Goal: Participate in discussion: Engage in conversation with other users on a specific topic

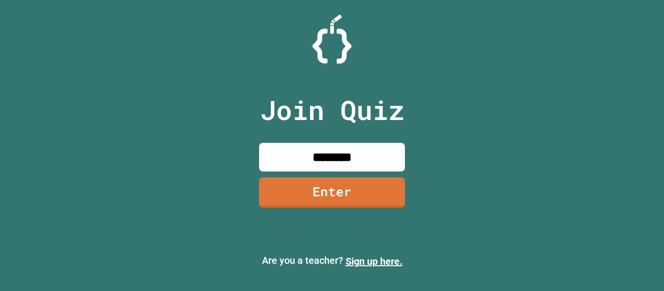
type input "********"
click at [329, 185] on link "Enter" at bounding box center [332, 192] width 148 height 32
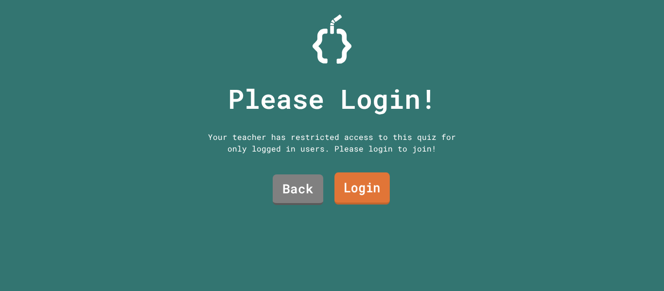
click at [358, 185] on link "Login" at bounding box center [362, 189] width 55 height 32
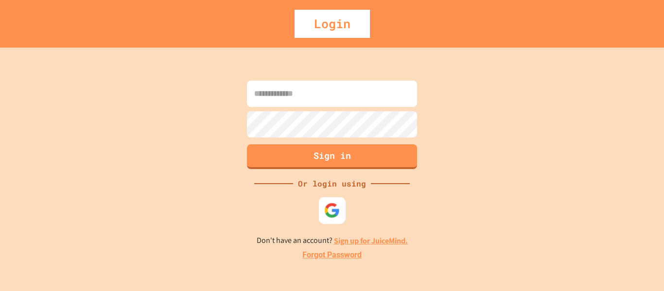
click at [328, 218] on img at bounding box center [332, 210] width 16 height 16
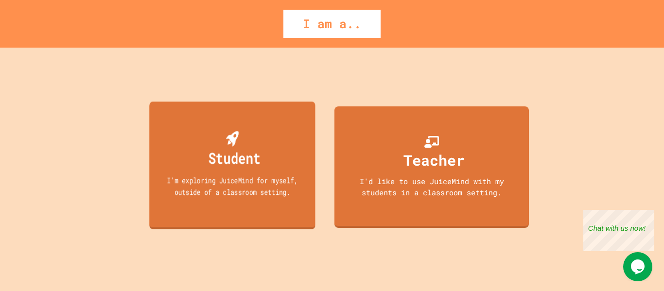
click at [233, 205] on div "Student I'm exploring JuiceMind for myself, outside of a classroom setting." at bounding box center [232, 166] width 166 height 128
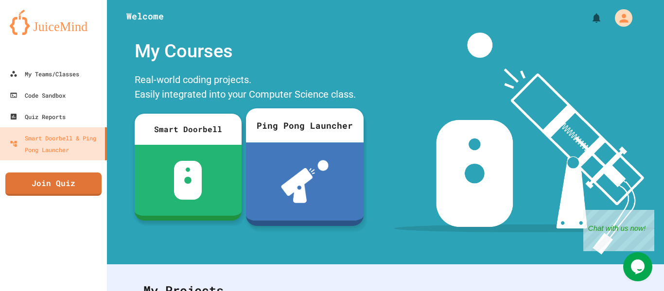
click at [319, 131] on div "Ping Pong Launcher" at bounding box center [305, 125] width 118 height 34
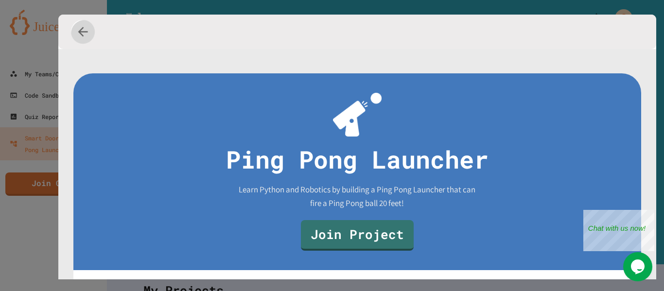
click at [88, 29] on icon "button" at bounding box center [83, 31] width 15 height 15
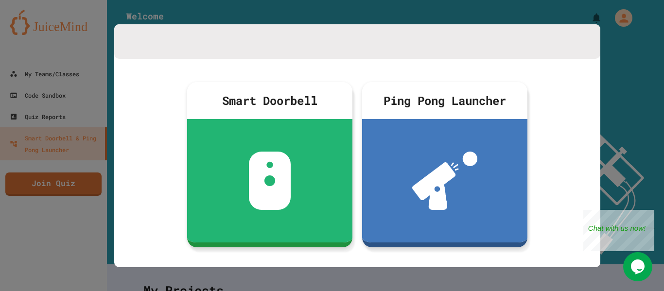
click at [621, 17] on div at bounding box center [332, 145] width 664 height 291
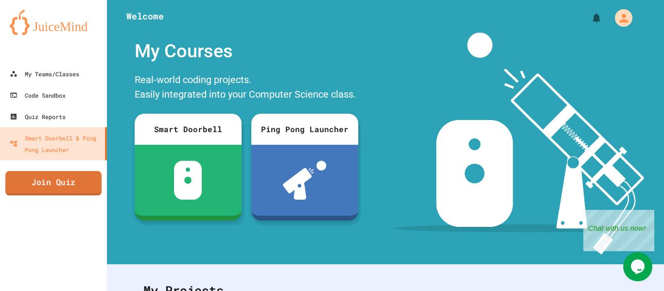
click at [58, 182] on link "Join Quiz" at bounding box center [53, 183] width 96 height 24
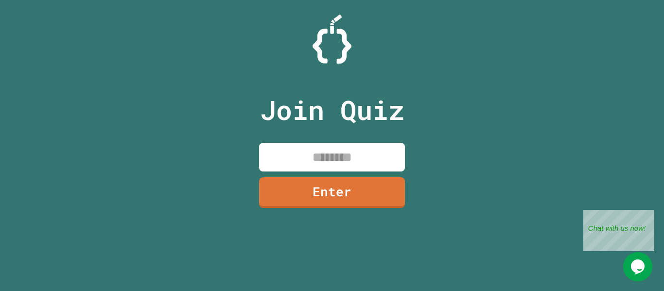
click at [292, 154] on input at bounding box center [332, 157] width 146 height 29
type input "********"
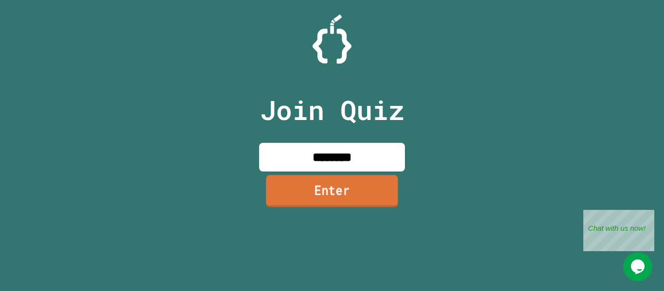
click at [313, 201] on link "Enter" at bounding box center [332, 191] width 132 height 32
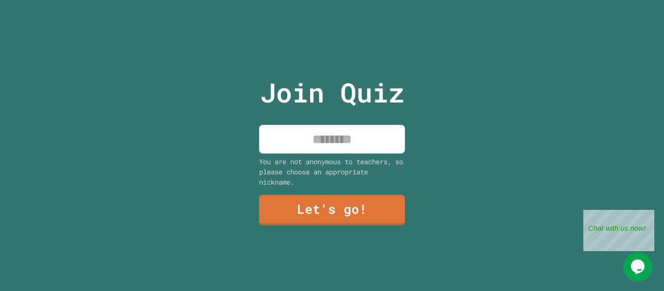
click at [335, 131] on input at bounding box center [332, 139] width 146 height 29
type input "********"
click at [305, 213] on link "Let's go!" at bounding box center [332, 210] width 146 height 32
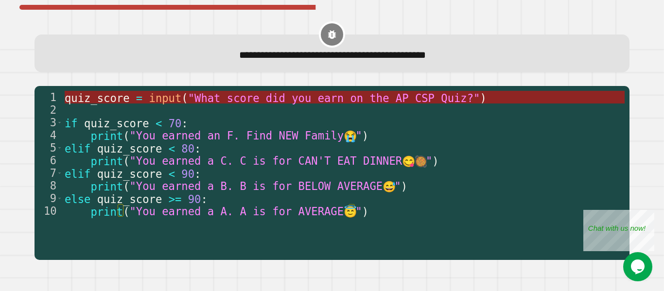
type textarea "**********"
click at [205, 98] on span ""What score did you earn on the AP CSP Quiz?"" at bounding box center [334, 97] width 292 height 13
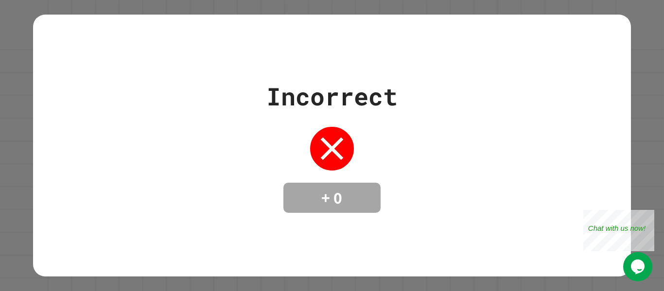
click at [652, 91] on div "Incorrect + 0" at bounding box center [332, 145] width 664 height 291
click at [332, 136] on icon at bounding box center [332, 148] width 39 height 39
click at [647, 214] on div "Close" at bounding box center [647, 216] width 12 height 12
click at [651, 160] on div "Incorrect + 0" at bounding box center [332, 145] width 664 height 291
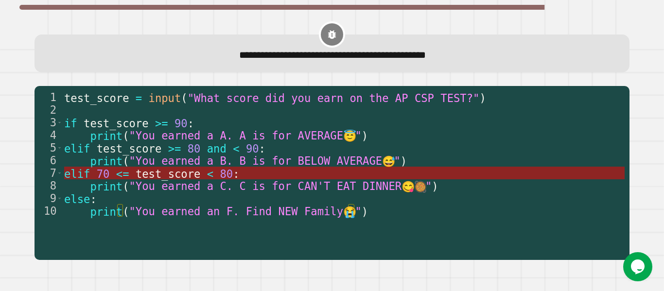
type textarea "**********"
click at [136, 173] on span "test_score" at bounding box center [168, 173] width 65 height 13
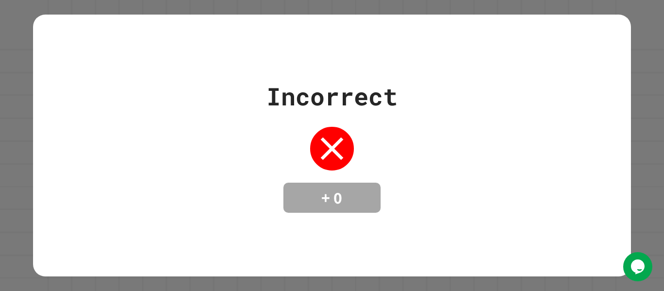
click at [323, 201] on h4 "+ 0" at bounding box center [332, 198] width 78 height 20
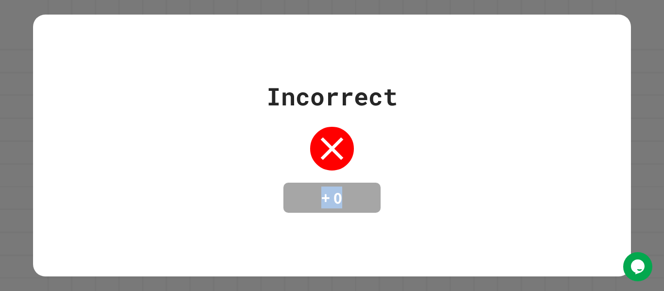
click at [323, 201] on h4 "+ 0" at bounding box center [332, 198] width 78 height 20
click at [227, 145] on div "Incorrect + 0" at bounding box center [332, 145] width 598 height 135
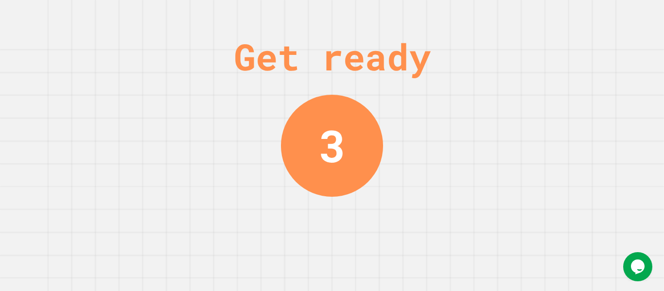
click at [312, 209] on div "Get ready 3" at bounding box center [332, 145] width 73 height 291
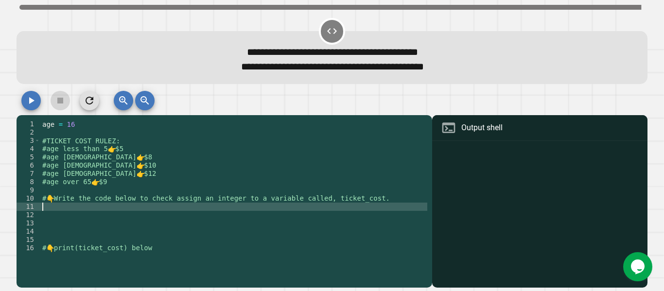
click at [67, 211] on div "age = [DEMOGRAPHIC_DATA] #TICKET COST RULEZ: #age less than 5 👉 $5 #age [DEMOGR…" at bounding box center [233, 198] width 387 height 157
click at [75, 208] on div "age = [DEMOGRAPHIC_DATA] #TICKET COST RULEZ: #age less than 5 👉 $5 #age [DEMOGR…" at bounding box center [233, 198] width 387 height 157
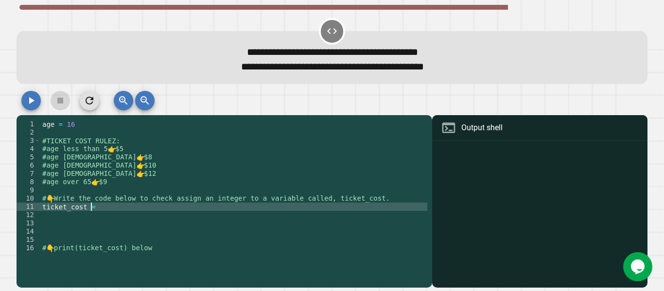
scroll to position [0, 3]
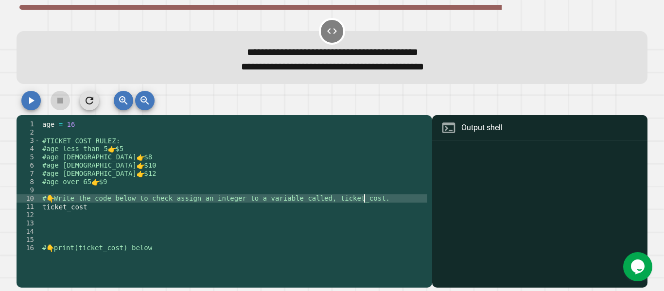
click at [39, 208] on div "11" at bounding box center [29, 207] width 24 height 8
click at [42, 208] on div "age = [DEMOGRAPHIC_DATA] #TICKET COST RULEZ: #age less than 5 👉 $5 #age [DEMOGR…" at bounding box center [233, 198] width 387 height 157
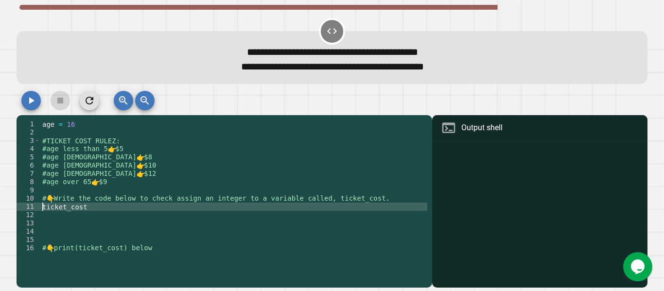
scroll to position [0, 1]
click at [109, 207] on div "age = [DEMOGRAPHIC_DATA] #TICKET COST RULEZ: #age less than 5 👉 $5 #age [DEMOGR…" at bounding box center [233, 198] width 387 height 157
click at [86, 209] on div "age = [DEMOGRAPHIC_DATA] #TICKET COST RULEZ: #age less than 5 👉 $5 #age [DEMOGR…" at bounding box center [233, 198] width 387 height 157
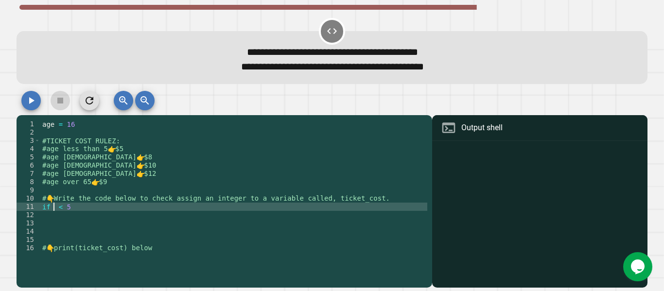
scroll to position [0, 1]
type textarea "**********"
click at [90, 210] on div "age = [DEMOGRAPHIC_DATA] #TICKET COST RULEZ: #age less than 5 👉 $5 #age [DEMOGR…" at bounding box center [233, 198] width 387 height 157
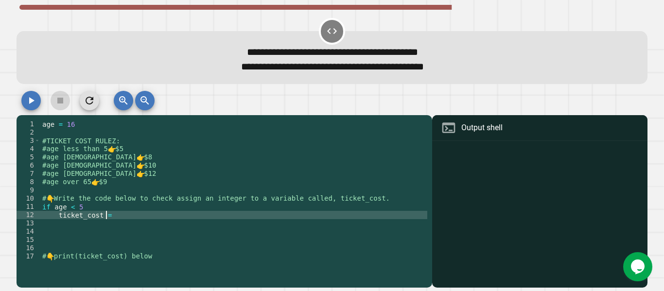
scroll to position [0, 4]
click at [109, 217] on div "age = [DEMOGRAPHIC_DATA] #TICKET COST RULEZ: #age less than 5 👉 $5 #age [DEMOGR…" at bounding box center [233, 198] width 387 height 157
click at [57, 216] on div "age = [DEMOGRAPHIC_DATA] #TICKET COST RULEZ: #age less than 5 👉 $5 #age [DEMOGR…" at bounding box center [233, 198] width 387 height 157
type textarea "**********"
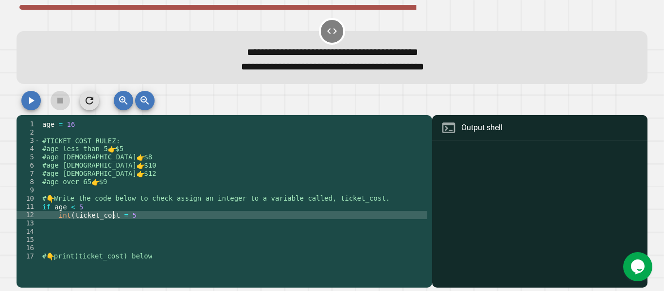
scroll to position [0, 6]
click at [124, 226] on div "age = [DEMOGRAPHIC_DATA] #TICKET COST RULEZ: #age less than 5 👉 $5 #age [DEMOGR…" at bounding box center [233, 198] width 387 height 157
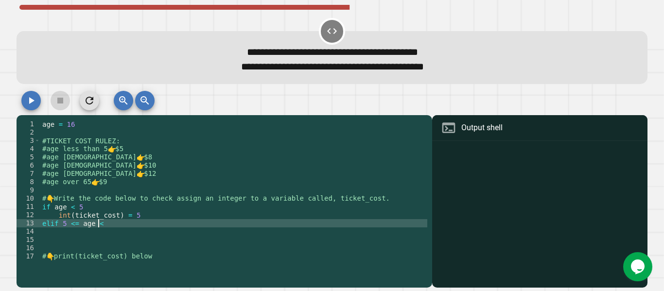
scroll to position [0, 4]
type textarea "**********"
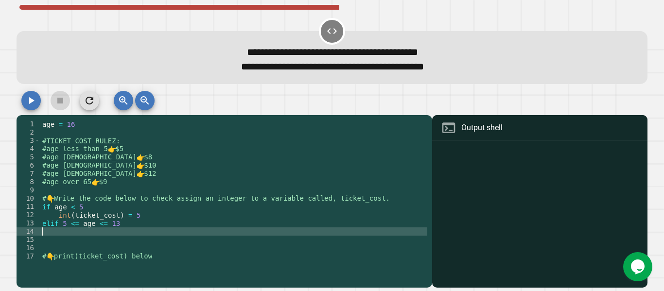
scroll to position [0, 0]
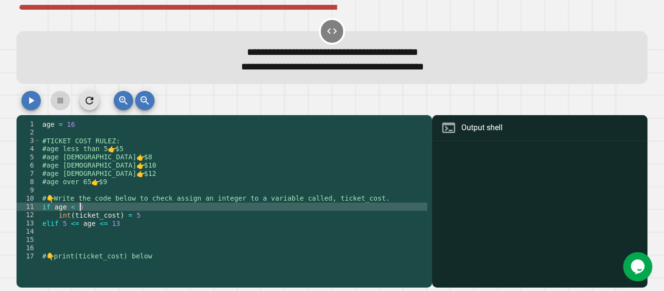
click at [126, 211] on div "age = [DEMOGRAPHIC_DATA] #TICKET COST RULEZ: #age less than 5 👉 $5 #age [DEMOGR…" at bounding box center [233, 198] width 387 height 157
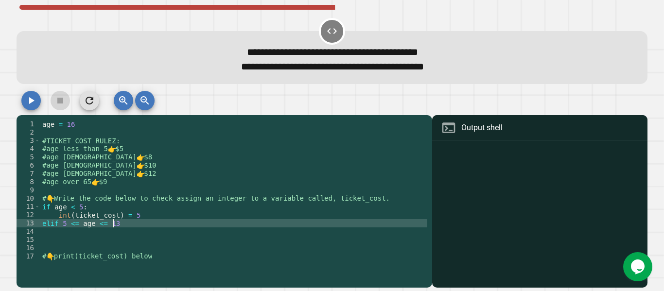
click at [121, 226] on div "age = [DEMOGRAPHIC_DATA] #TICKET COST RULEZ: #age less than 5 👉 $5 #age [DEMOGR…" at bounding box center [233, 198] width 387 height 157
type textarea "**********"
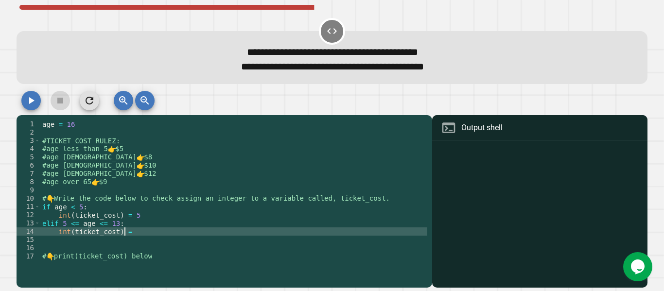
scroll to position [0, 6]
type textarea "**********"
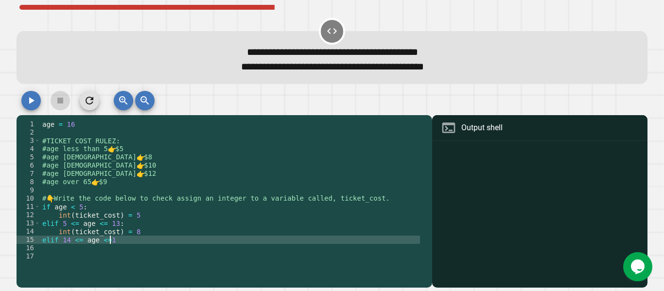
scroll to position [0, 4]
type textarea "**********"
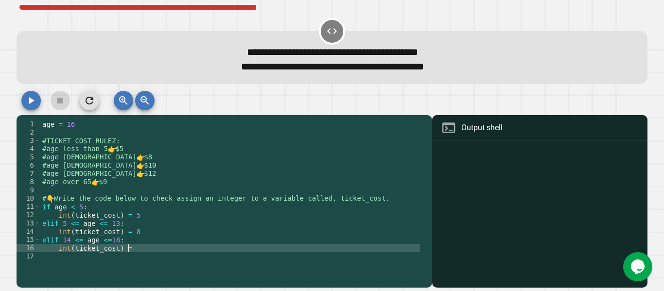
scroll to position [0, 6]
type textarea "**********"
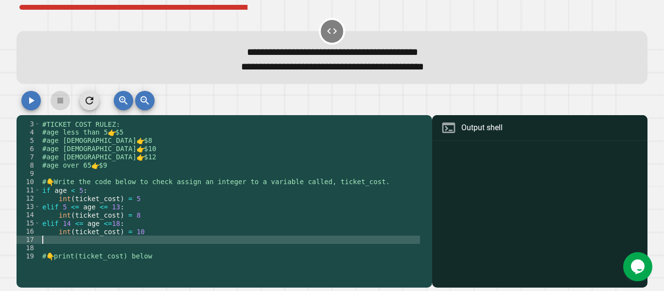
click at [92, 242] on div "#TICKET COST RULEZ: #age less than 5 👉 $5 #age [DEMOGRAPHIC_DATA] 👉 $8 #age [DE…" at bounding box center [230, 198] width 380 height 157
click at [129, 234] on div "#TICKET COST RULEZ: #age less than 5 👉 $5 #age [DEMOGRAPHIC_DATA] 👉 $8 #age [DE…" at bounding box center [230, 198] width 380 height 157
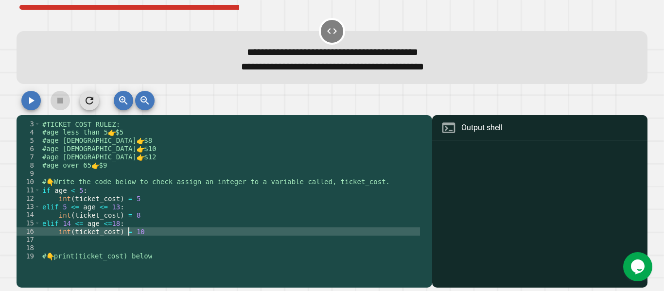
click at [69, 235] on div "#TICKET COST RULEZ: #age less than 5 👉 $5 #age [DEMOGRAPHIC_DATA] 👉 $8 #age [DE…" at bounding box center [230, 198] width 380 height 157
click at [118, 233] on div "#TICKET COST RULEZ: #age less than 5 👉 $5 #age [DEMOGRAPHIC_DATA] 👉 $8 #age [DE…" at bounding box center [230, 198] width 380 height 157
click at [59, 216] on div "#TICKET COST RULEZ: #age less than 5 👉 $5 #age [DEMOGRAPHIC_DATA] 👉 $8 #age [DE…" at bounding box center [230, 198] width 380 height 157
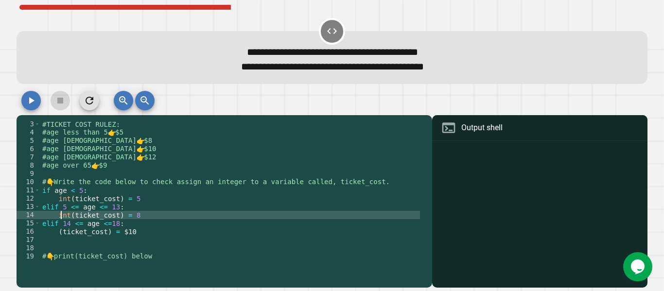
click at [59, 216] on div "#TICKET COST RULEZ: #age less than 5 👉 $5 #age [DEMOGRAPHIC_DATA] 👉 $8 #age [DE…" at bounding box center [230, 198] width 380 height 157
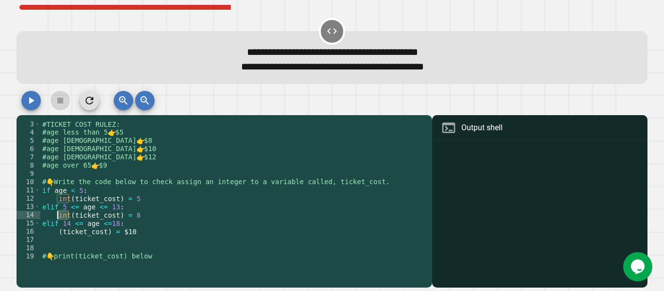
scroll to position [0, 5]
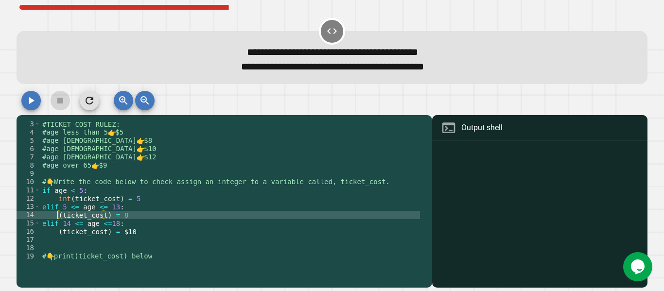
click at [64, 199] on div "#TICKET COST RULEZ: #age less than 5 👉 $5 #age [DEMOGRAPHIC_DATA] 👉 $8 #age [DE…" at bounding box center [230, 198] width 380 height 157
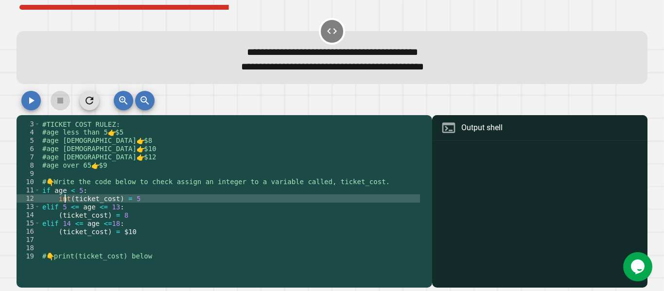
click at [64, 199] on div "#TICKET COST RULEZ: #age less than 5 👉 $5 #age [DEMOGRAPHIC_DATA] 👉 $8 #age [DE…" at bounding box center [230, 198] width 380 height 157
click at [117, 201] on div "#TICKET COST RULEZ: #age less than 5 👉 $5 #age [DEMOGRAPHIC_DATA] 👉 $8 #age [DE…" at bounding box center [230, 198] width 380 height 157
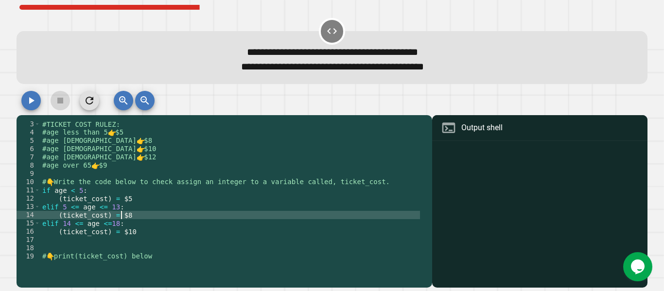
scroll to position [0, 5]
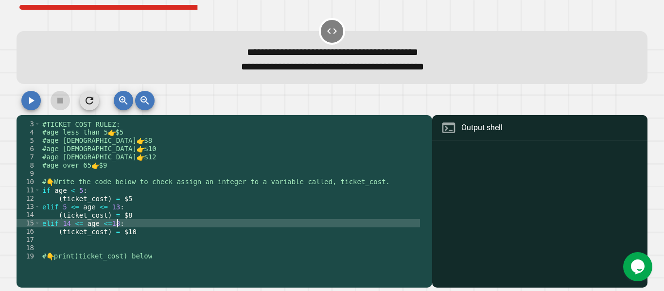
type textarea "**********"
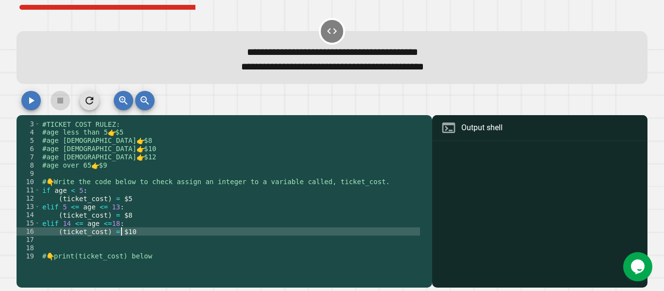
click at [141, 232] on div "#TICKET COST RULEZ: #age less than 5 👉 $5 #age [DEMOGRAPHIC_DATA] 👉 $8 #age [DE…" at bounding box center [230, 198] width 380 height 157
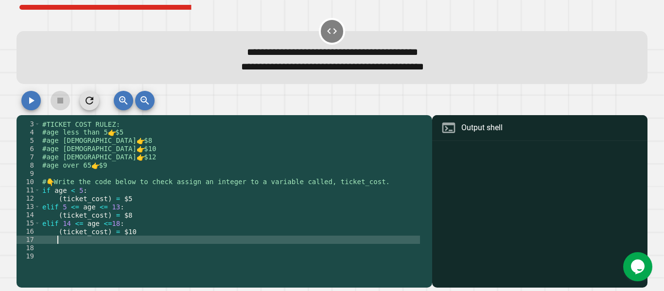
scroll to position [0, 0]
click at [42, 191] on div "#TICKET COST RULEZ: #age less than 5 👉 $5 #age [DEMOGRAPHIC_DATA] 👉 $8 #age [DE…" at bounding box center [230, 198] width 380 height 157
type textarea "**********"
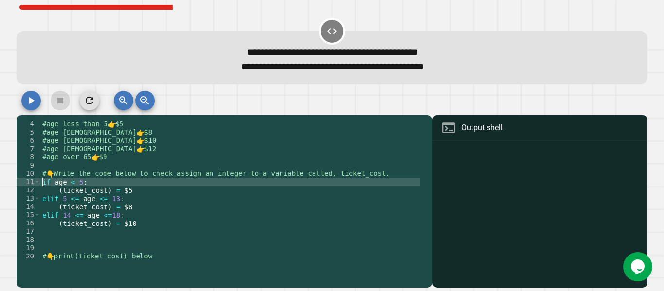
scroll to position [25, 0]
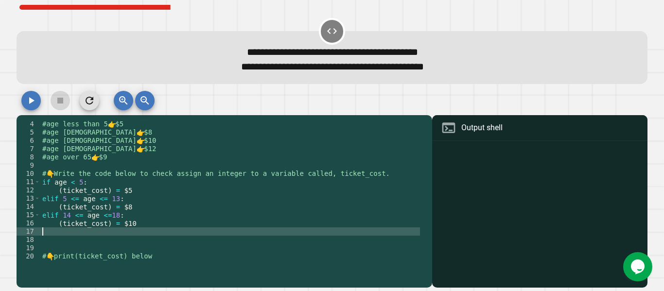
click at [52, 233] on div "#age less than 5 👉 $5 #age [DEMOGRAPHIC_DATA] 👉 $8 #age [DEMOGRAPHIC_DATA] 👉 $1…" at bounding box center [230, 198] width 380 height 157
type textarea "**********"
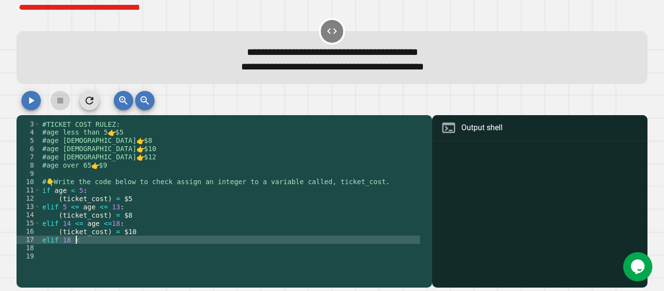
scroll to position [0, 2]
click at [105, 226] on div "#TICKET COST RULEZ: #age less than 5 👉 $5 #age [DEMOGRAPHIC_DATA] 👉 $8 #age [DE…" at bounding box center [230, 198] width 380 height 157
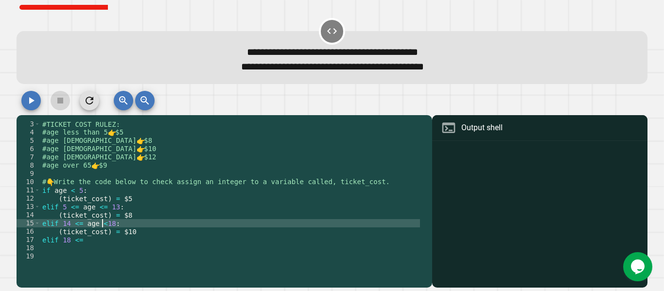
click at [80, 245] on div "#TICKET COST RULEZ: #age less than 5 👉 $5 #age [DEMOGRAPHIC_DATA] 👉 $8 #age [DE…" at bounding box center [230, 198] width 380 height 157
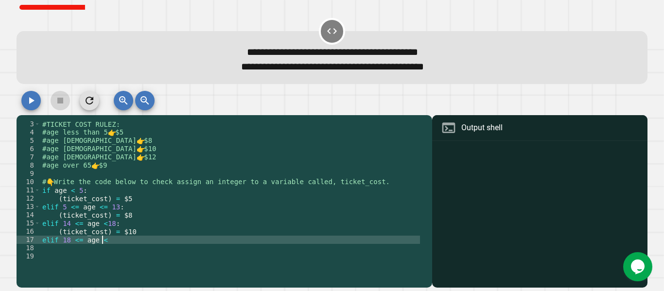
scroll to position [0, 4]
click at [102, 224] on div "#TICKET COST RULEZ: #age less than 5 👉 $5 #age [DEMOGRAPHIC_DATA] 👉 $8 #age [DE…" at bounding box center [230, 198] width 380 height 157
click at [108, 243] on div "#TICKET COST RULEZ: #age less than 5 👉 $5 #age [DEMOGRAPHIC_DATA] 👉 $8 #age [DE…" at bounding box center [230, 198] width 380 height 157
type textarea "**********"
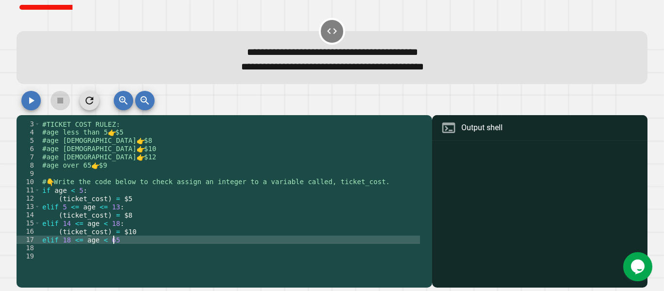
scroll to position [25, 0]
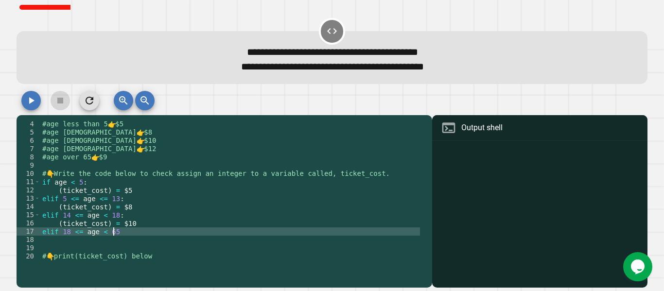
click at [106, 244] on div "#age less than 5 👉 $5 #age [DEMOGRAPHIC_DATA] 👉 $8 #age [DEMOGRAPHIC_DATA] 👉 $1…" at bounding box center [230, 198] width 380 height 157
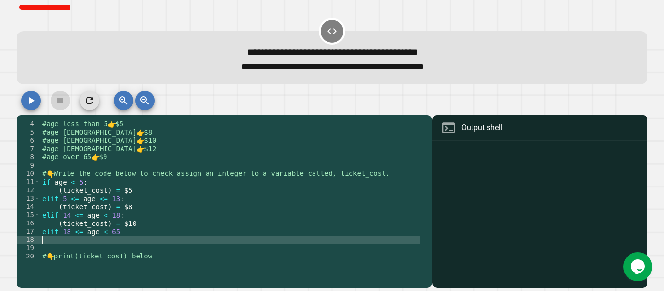
scroll to position [0, 0]
type textarea "*"
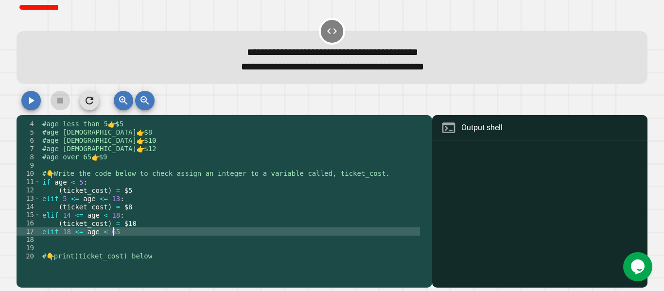
click at [123, 235] on div "#age less than 5 👉 $5 #age [DEMOGRAPHIC_DATA] 👉 $8 #age [DEMOGRAPHIC_DATA] 👉 $1…" at bounding box center [230, 198] width 380 height 157
type textarea "**********"
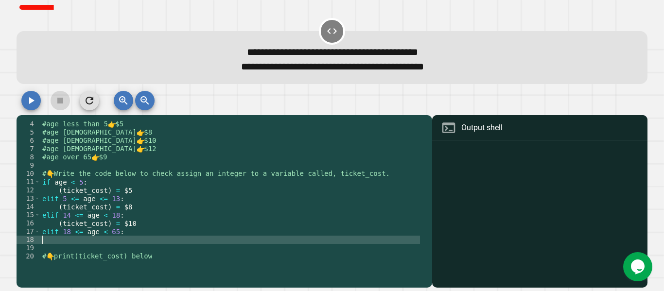
type textarea "**********"
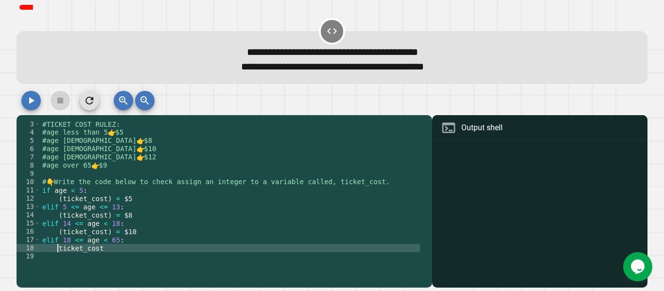
scroll to position [0, 3]
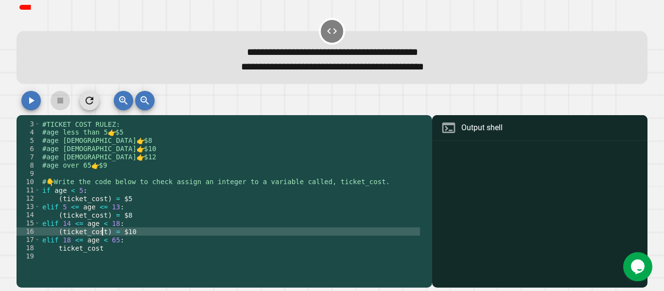
click at [102, 232] on div "#TICKET COST RULEZ: #age less than 5 👉 $5 #age [DEMOGRAPHIC_DATA] 👉 $8 #age [DE…" at bounding box center [230, 198] width 380 height 157
click at [104, 232] on div "#TICKET COST RULEZ: #age less than 5 👉 $5 #age [DEMOGRAPHIC_DATA] 👉 $8 #age [DE…" at bounding box center [230, 198] width 380 height 157
click at [104, 232] on div "#TICKET COST RULEZ: #age less than 5 👉 $5 #age [DEMOGRAPHIC_DATA] 👉 $8 #age [DE…" at bounding box center [230, 190] width 380 height 141
type textarea "**********"
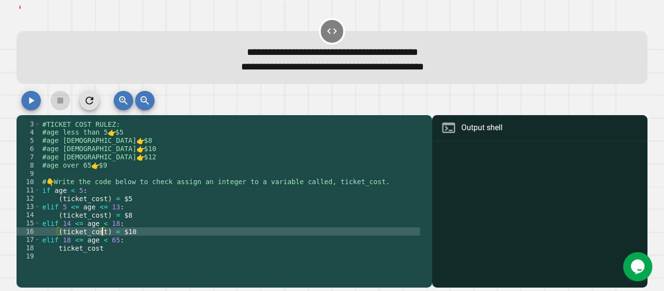
click at [104, 229] on div "#TICKET COST RULEZ: #age less than 5 👉 $5 #age [DEMOGRAPHIC_DATA] 👉 $8 #age [DE…" at bounding box center [230, 190] width 380 height 141
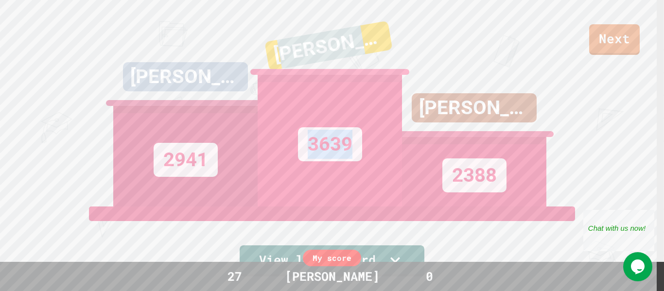
drag, startPoint x: 287, startPoint y: 34, endPoint x: 418, endPoint y: 70, distance: 135.6
click at [418, 70] on div "[PERSON_NAME] 2941 [PERSON_NAME] 3639 [PERSON_NAME] 2388" at bounding box center [332, 103] width 438 height 207
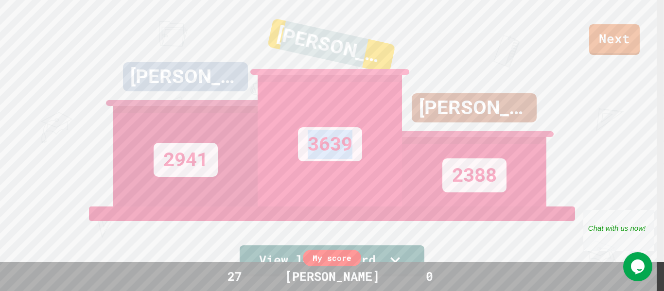
click at [418, 70] on div "SOPHIA 2388" at bounding box center [474, 103] width 144 height 207
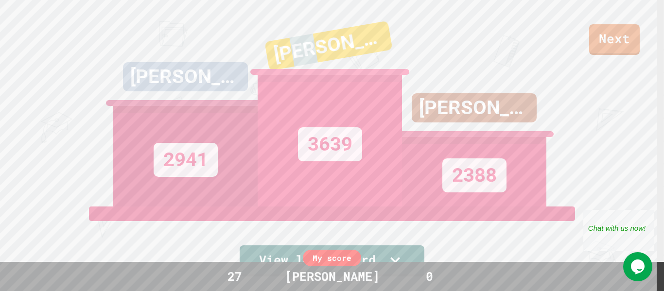
drag, startPoint x: 321, startPoint y: 32, endPoint x: 299, endPoint y: 48, distance: 27.9
click at [299, 48] on div "[PERSON_NAME]" at bounding box center [328, 46] width 128 height 50
click at [389, 23] on div "[PERSON_NAME] 3639" at bounding box center [330, 103] width 144 height 207
